Goal: Navigation & Orientation: Find specific page/section

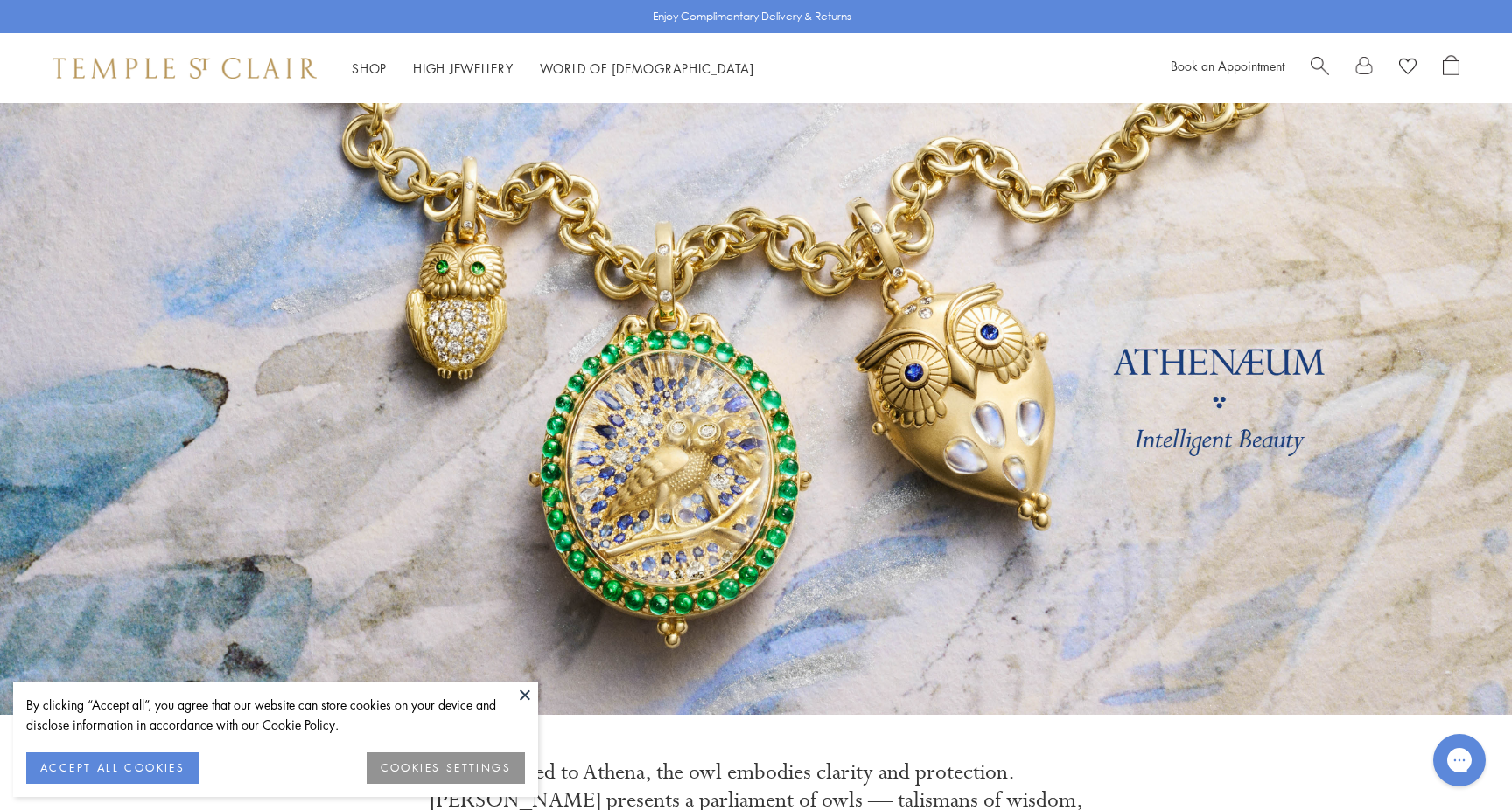
click at [140, 770] on button "ACCEPT ALL COOKIES" at bounding box center [112, 768] width 172 height 32
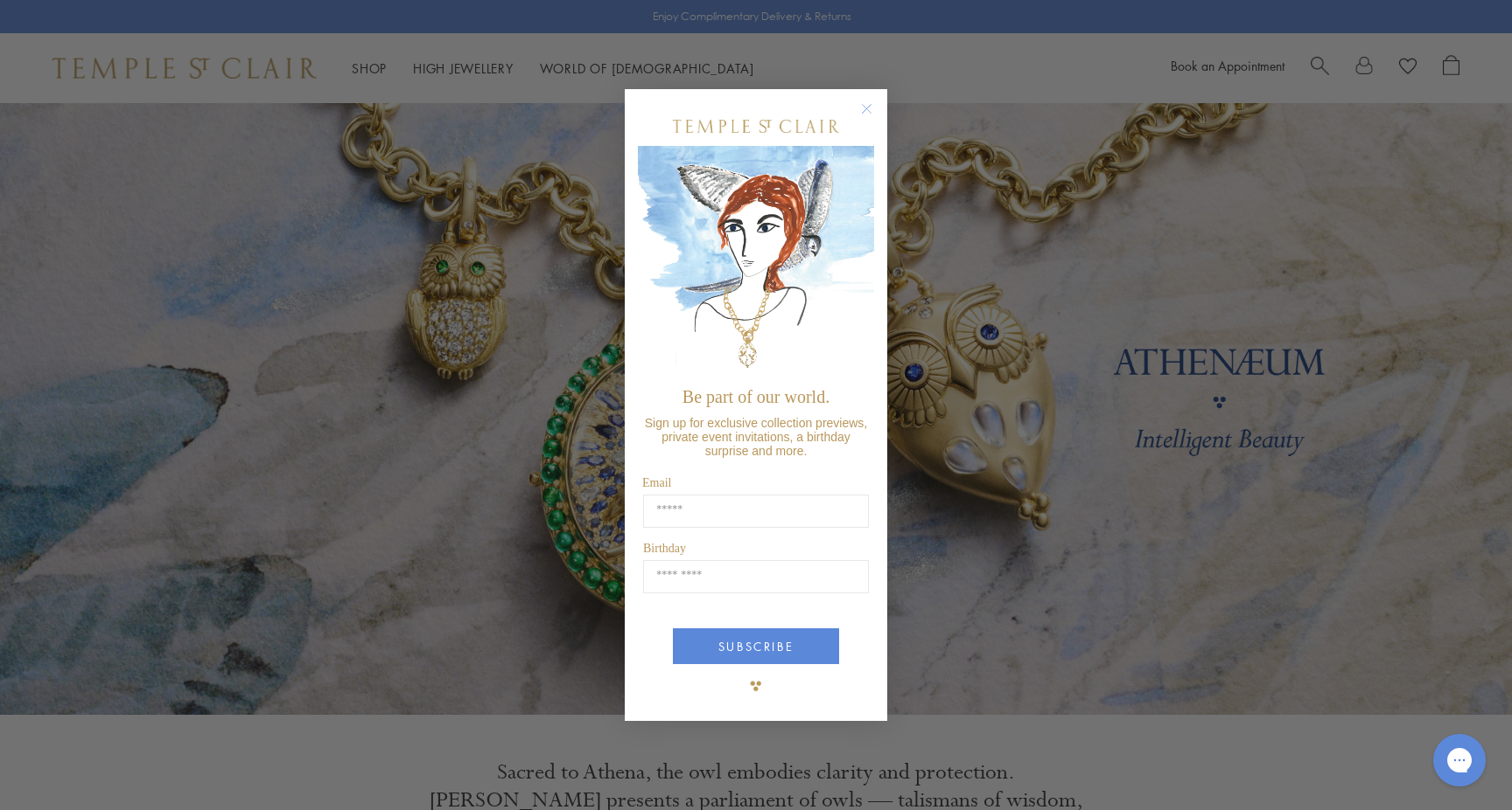
click at [871, 111] on circle "Close dialog" at bounding box center [866, 108] width 21 height 21
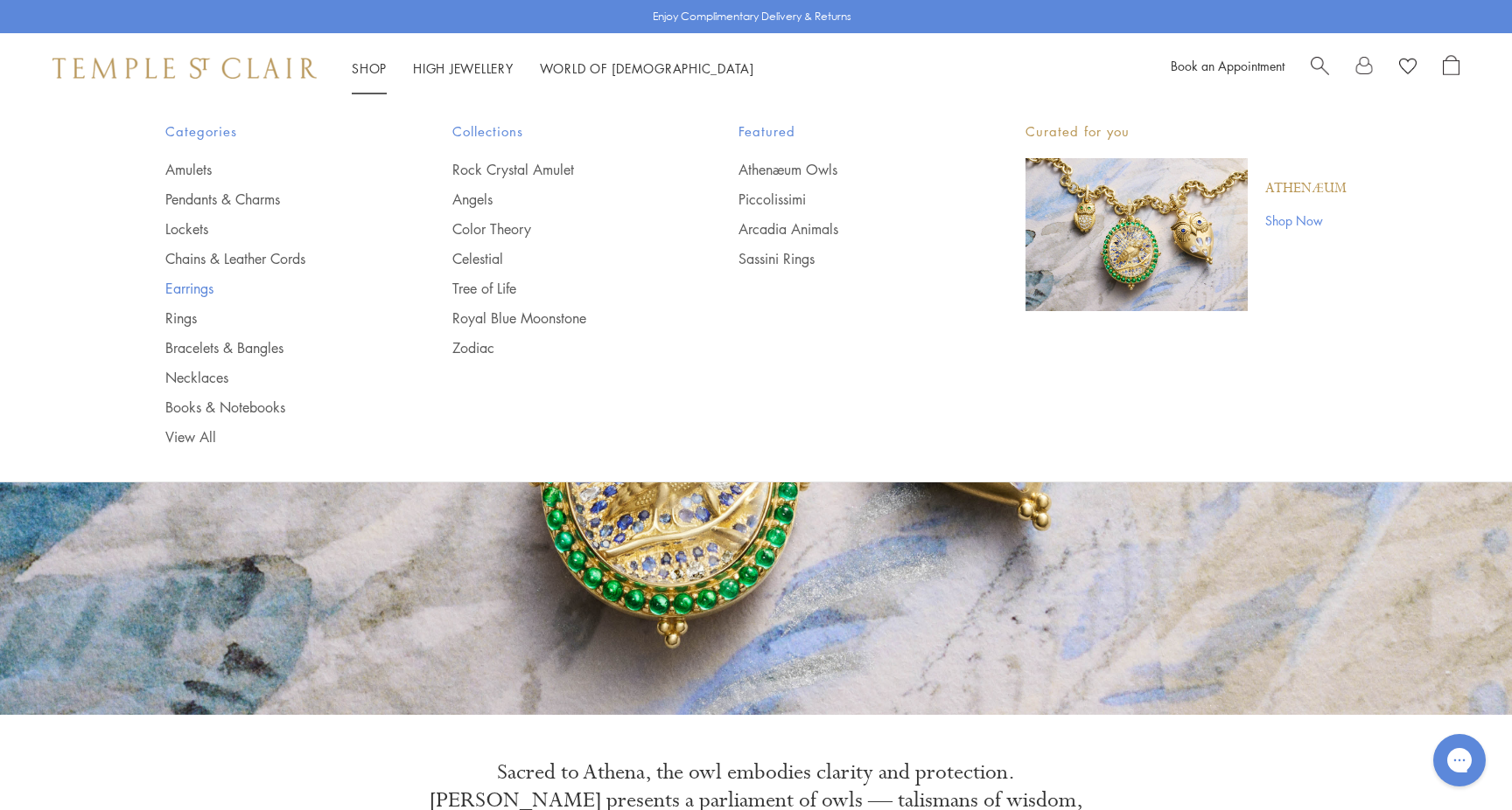
click at [192, 294] on link "Earrings" at bounding box center [274, 288] width 217 height 20
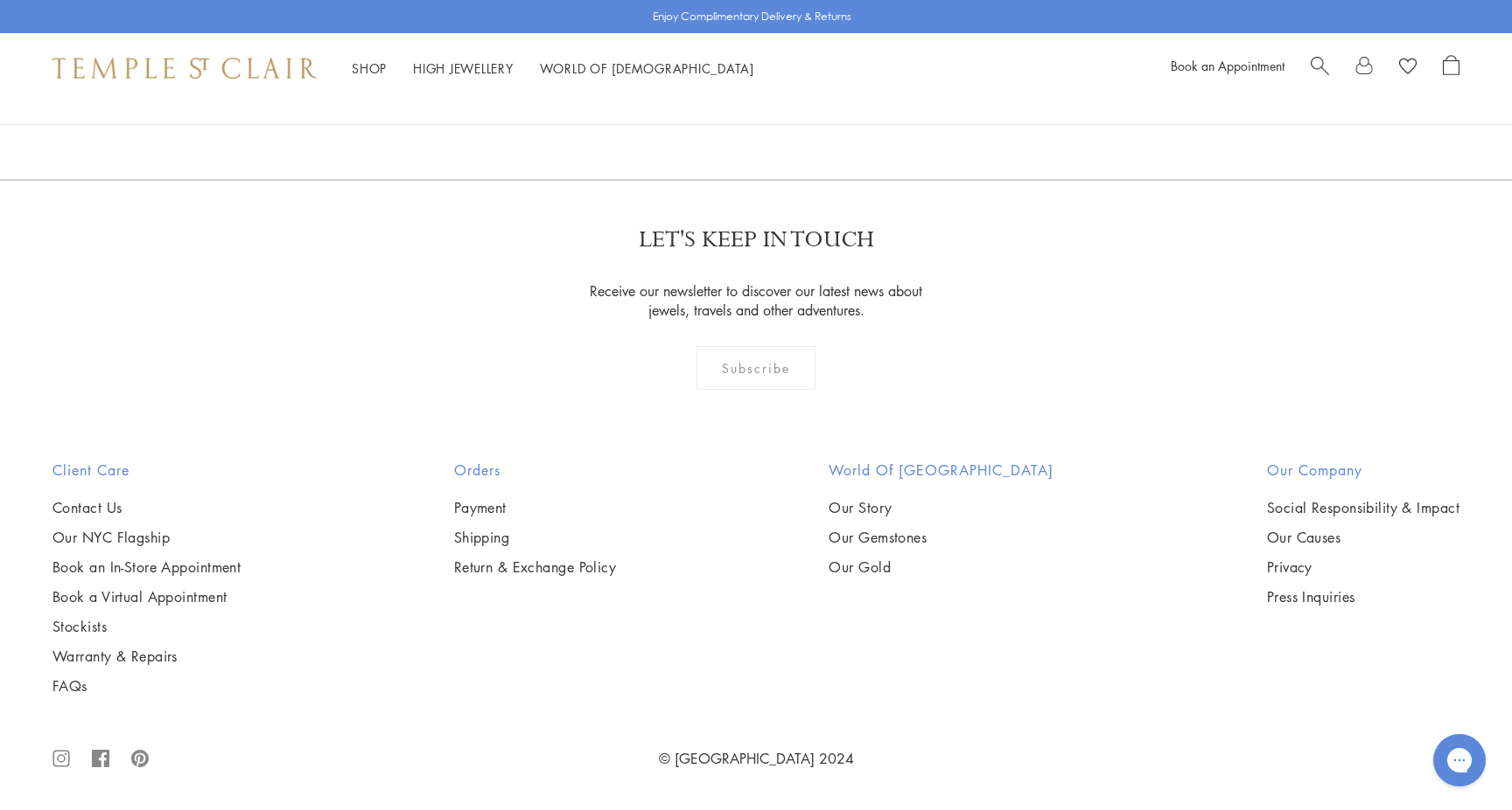
scroll to position [9583, 0]
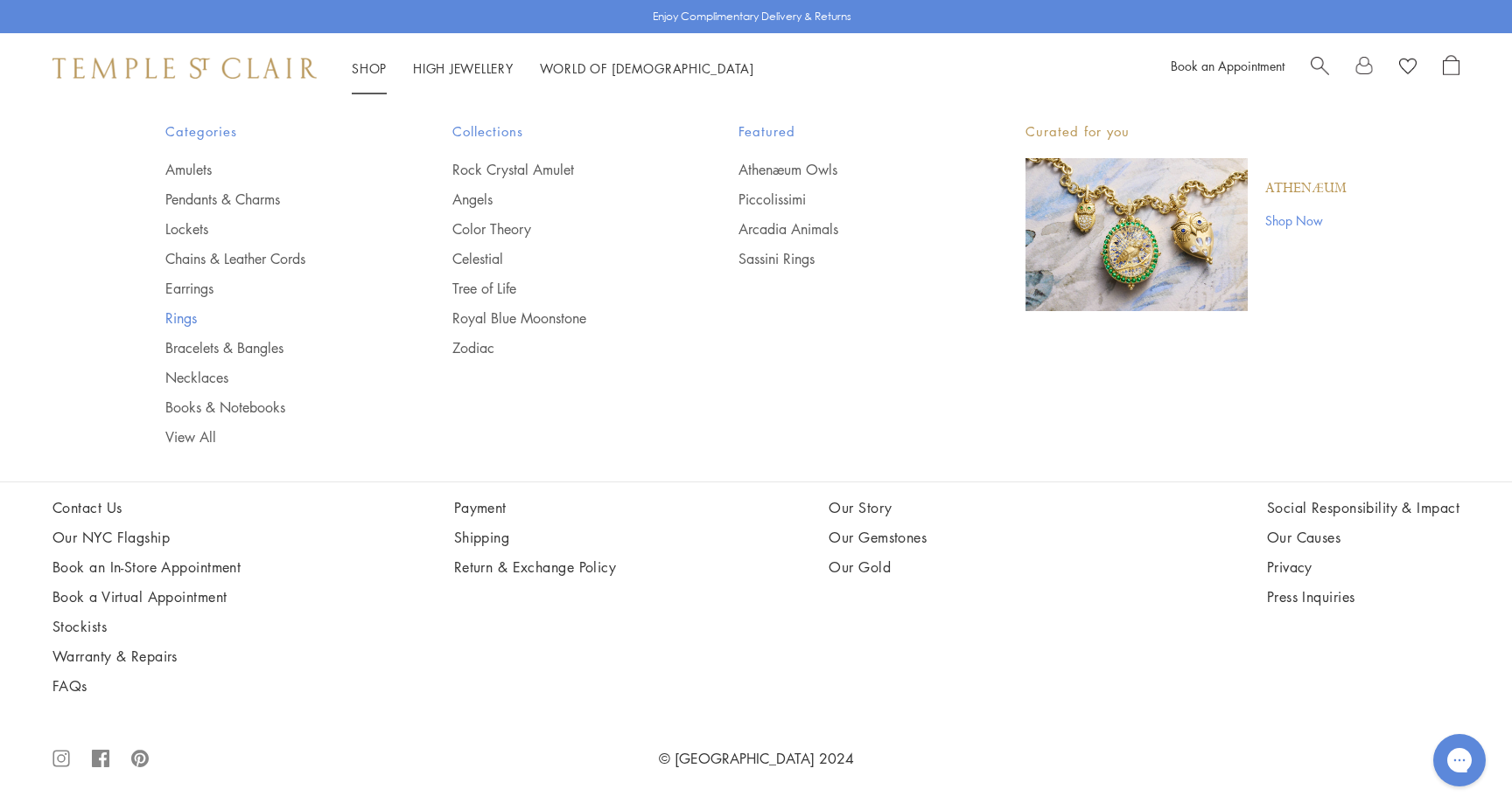
click at [183, 319] on link "Rings" at bounding box center [274, 318] width 217 height 20
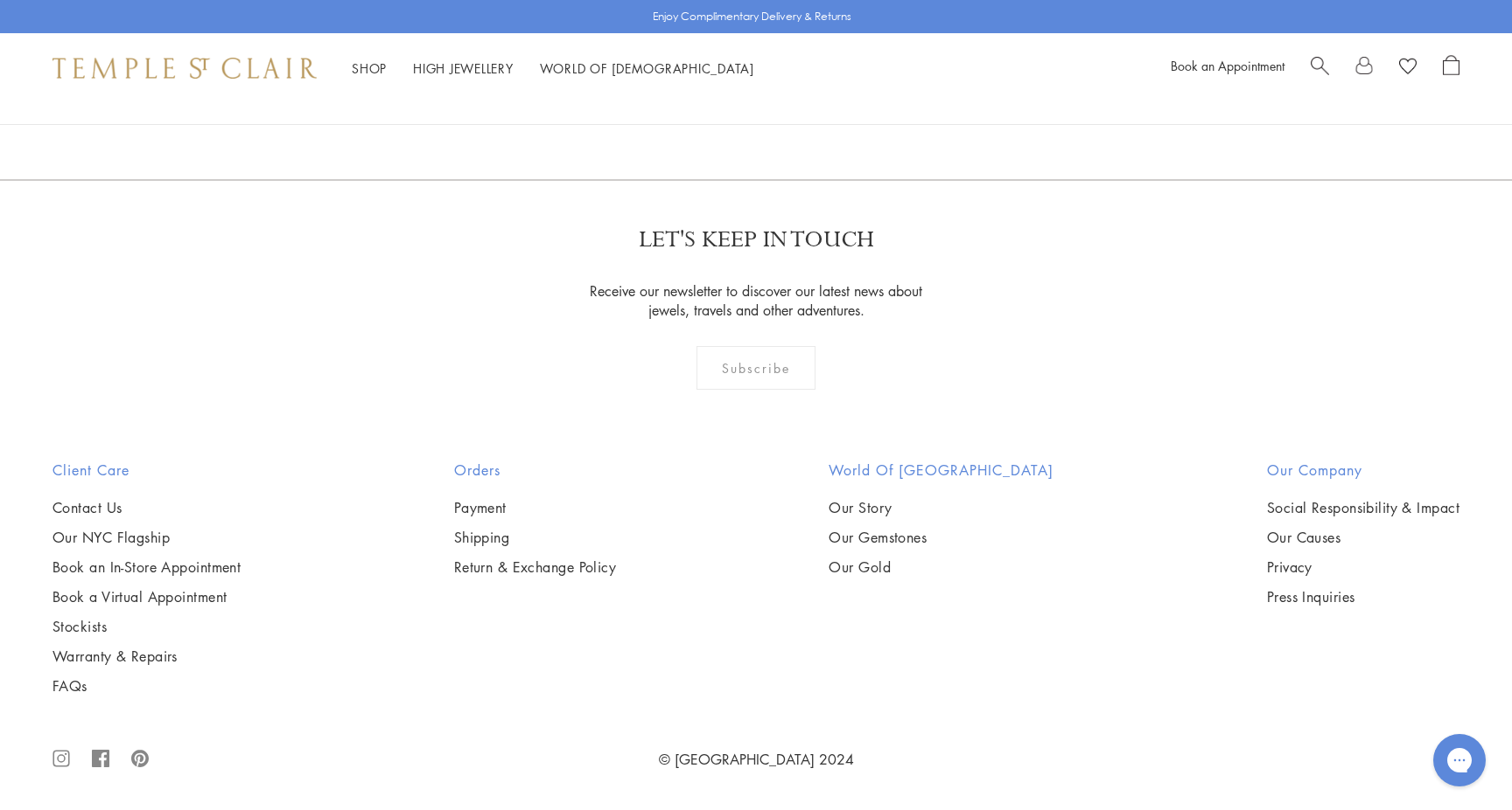
scroll to position [6978, 0]
